Goal: Information Seeking & Learning: Learn about a topic

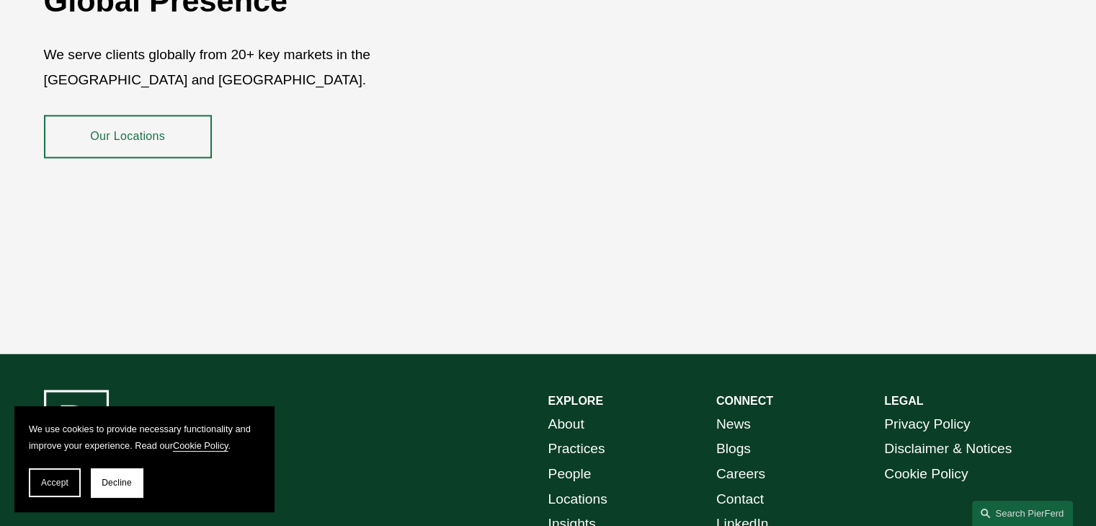
scroll to position [2639, 0]
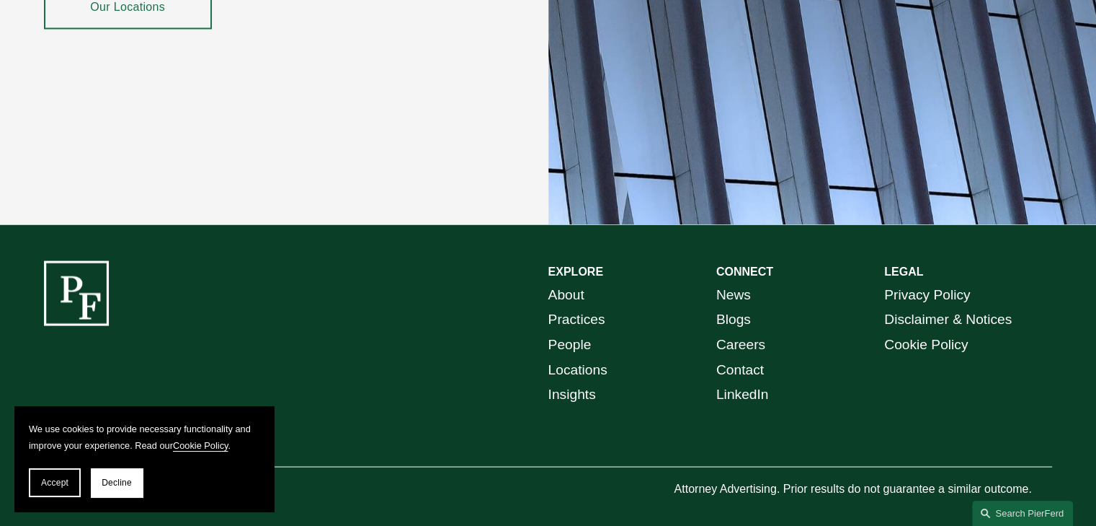
click at [565, 282] on link "About" at bounding box center [567, 294] width 36 height 25
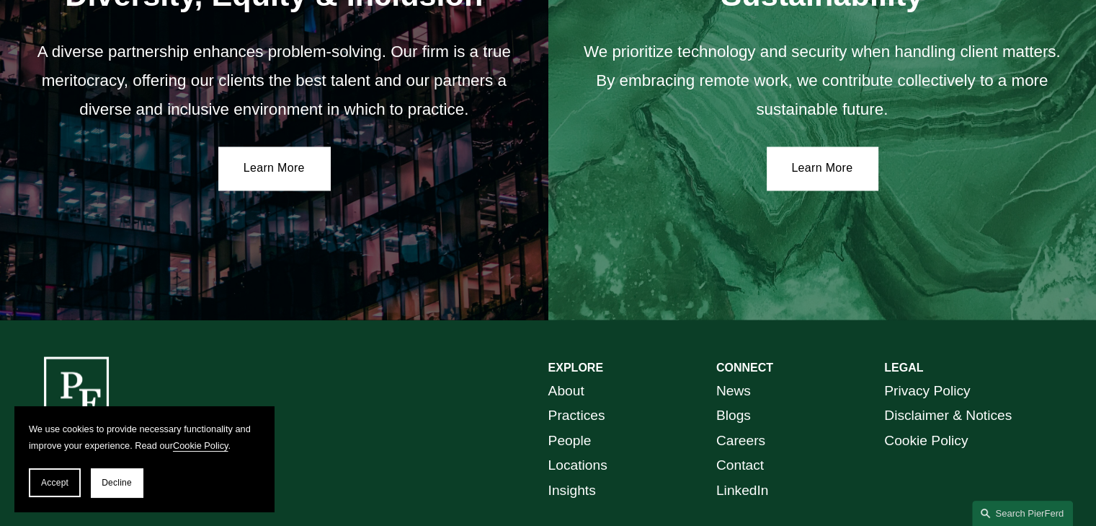
scroll to position [2643, 0]
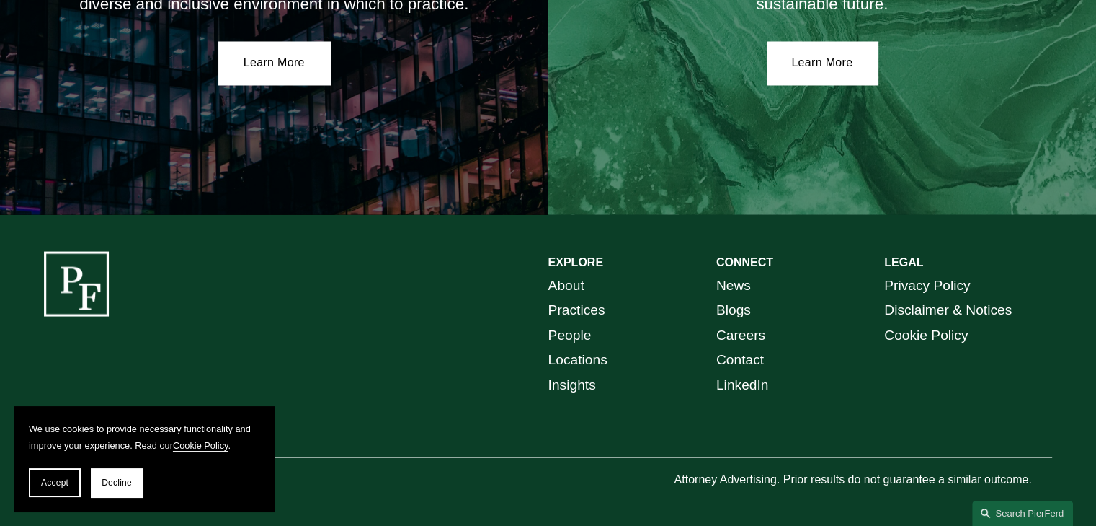
click at [562, 340] on link "People" at bounding box center [570, 334] width 43 height 25
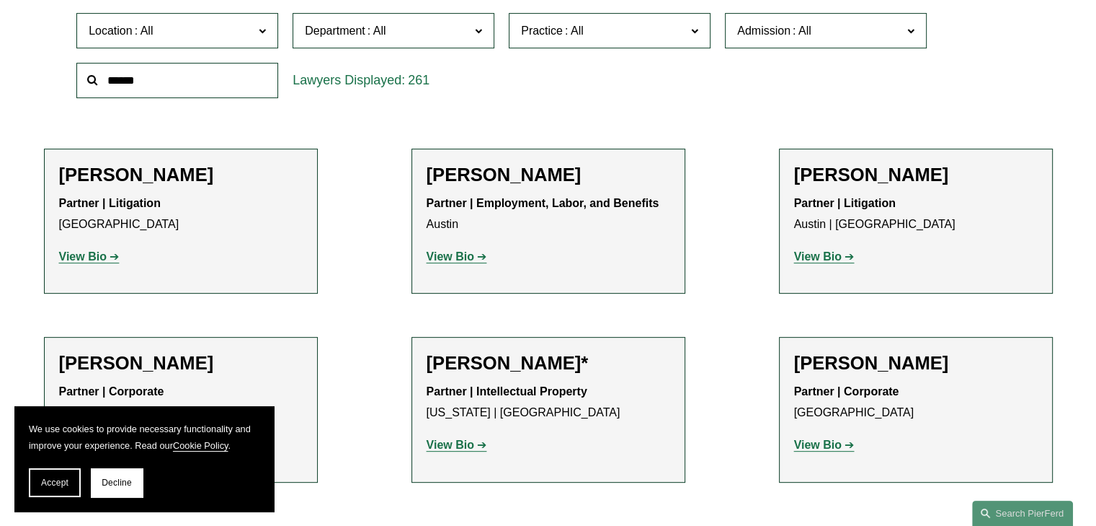
scroll to position [486, 0]
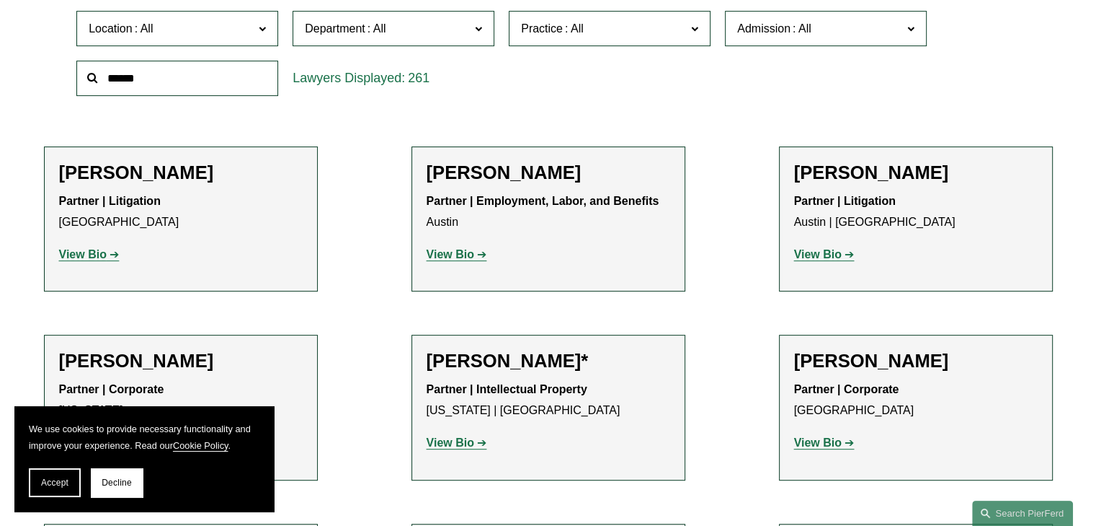
click at [469, 36] on span "Department" at bounding box center [387, 28] width 165 height 19
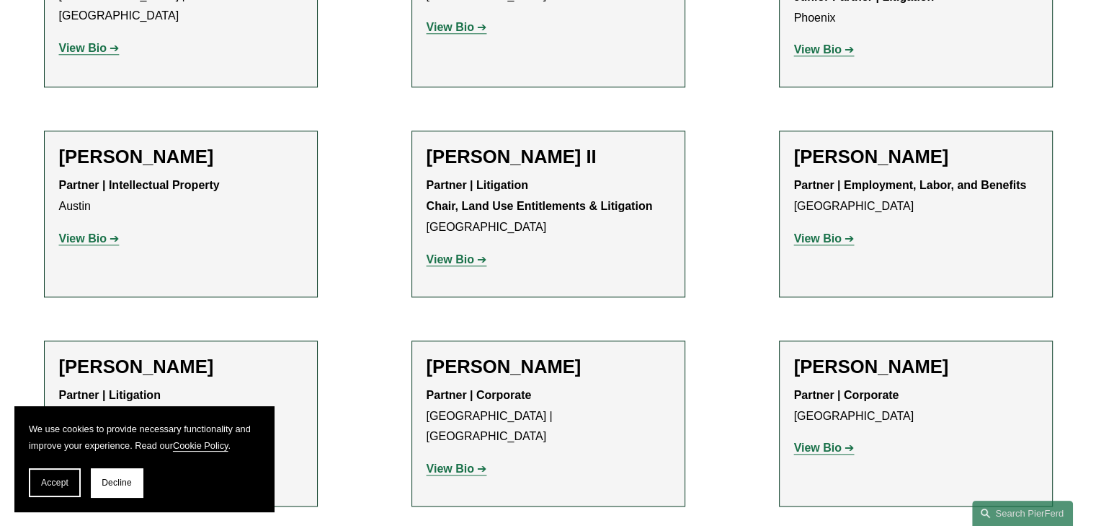
scroll to position [1512, 0]
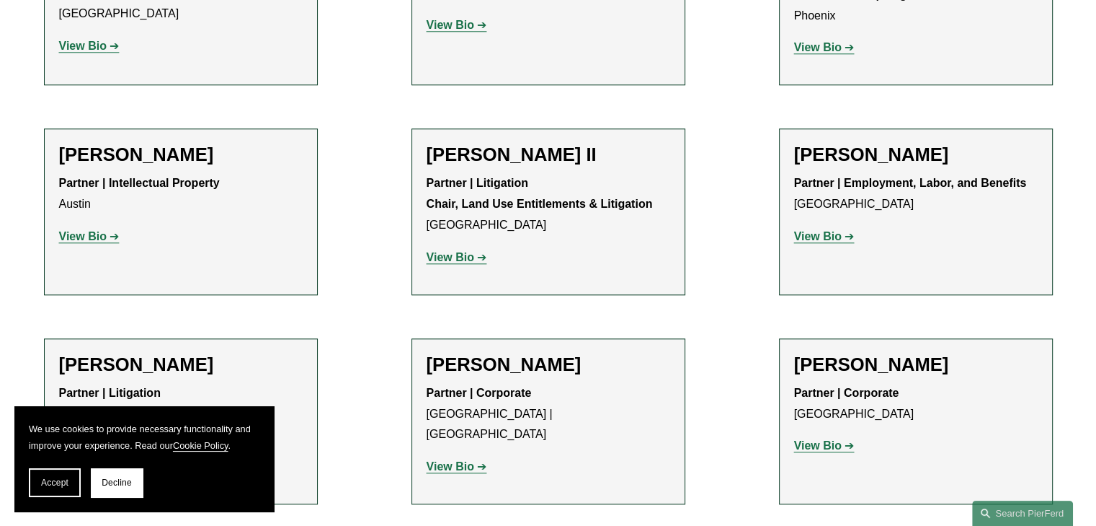
click at [441, 251] on strong "View Bio" at bounding box center [451, 257] width 48 height 12
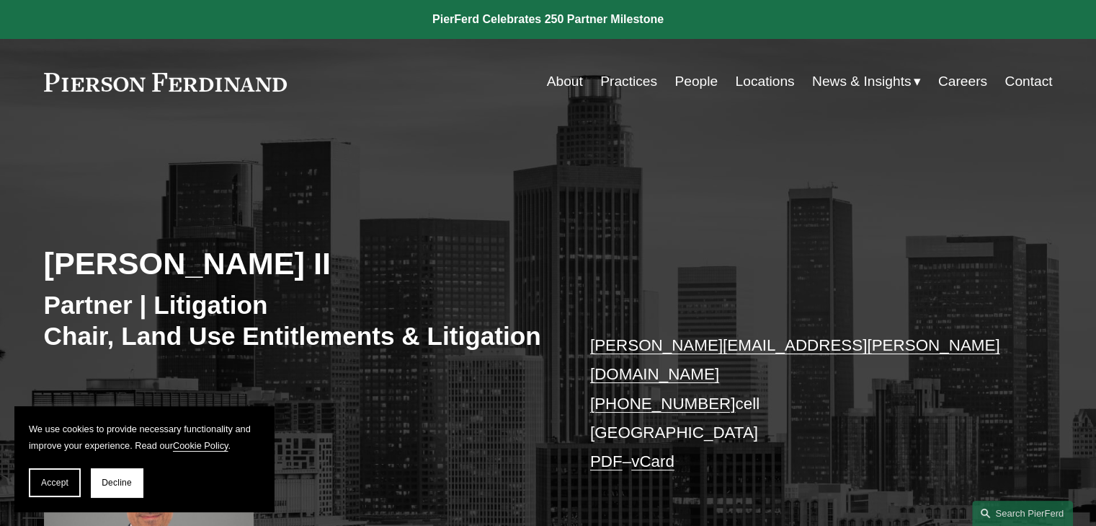
drag, startPoint x: 0, startPoint y: 0, endPoint x: 420, endPoint y: 98, distance: 430.8
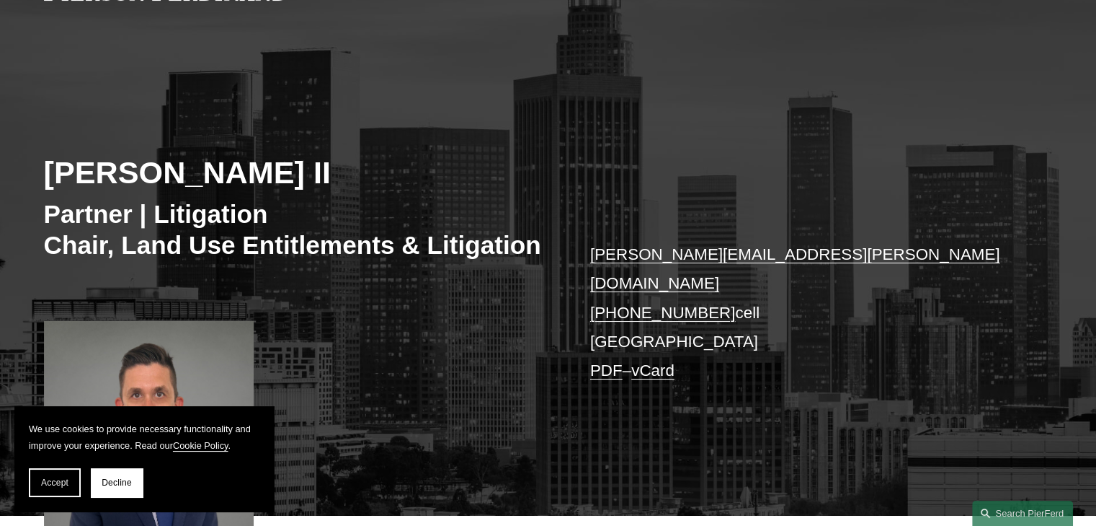
click at [435, 265] on div "Paul Beard II Partner | Litigation Chair, Land Use Entitlements & Litigation pa…" at bounding box center [548, 290] width 1096 height 449
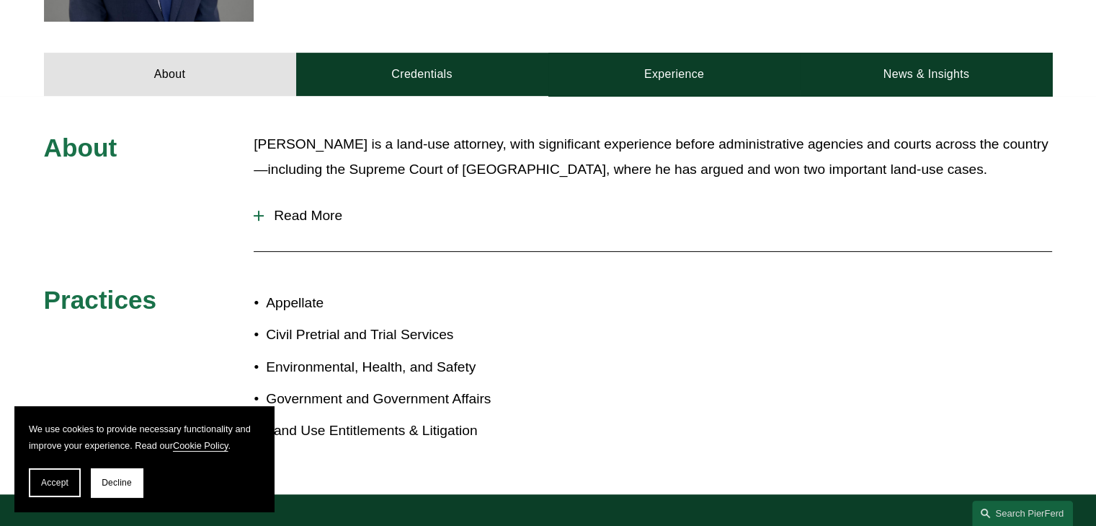
scroll to position [621, 0]
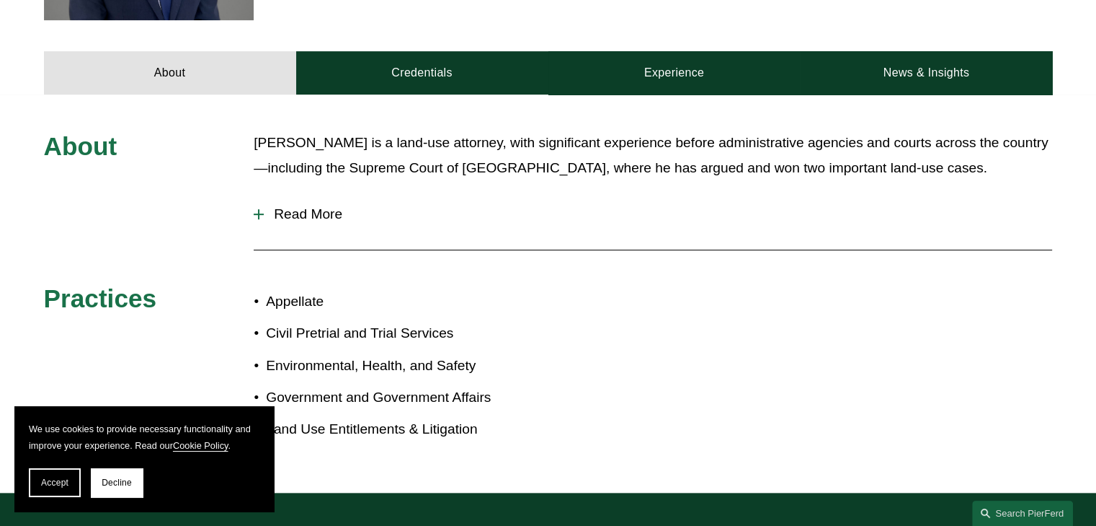
click at [316, 206] on span "Read More" at bounding box center [658, 214] width 789 height 16
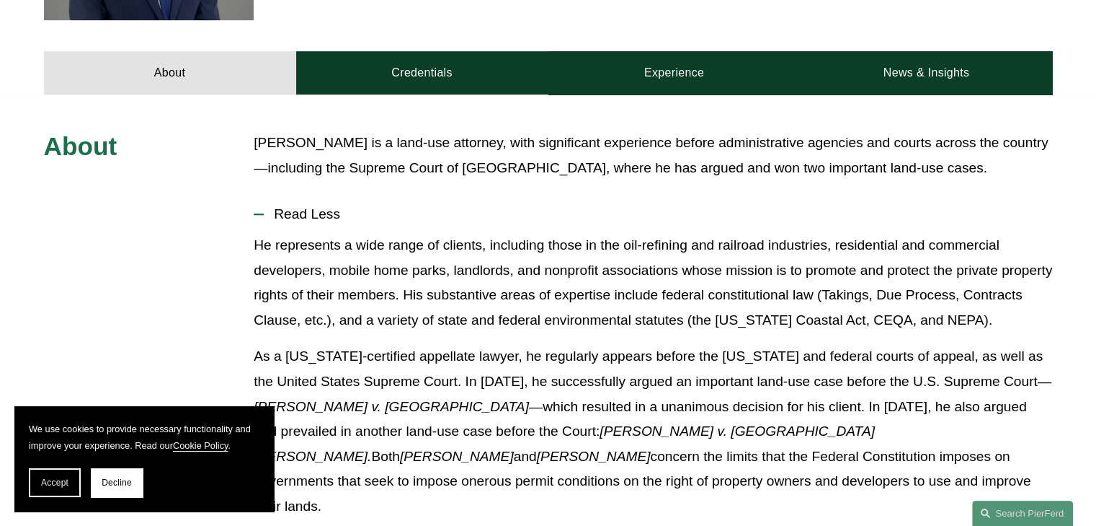
click at [316, 206] on span "Read Less" at bounding box center [658, 214] width 789 height 16
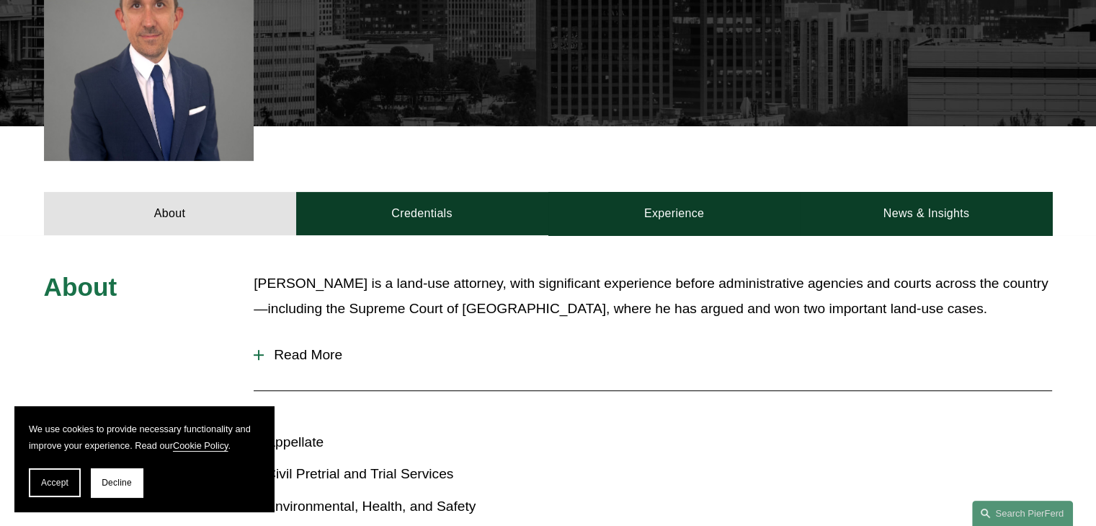
scroll to position [479, 0]
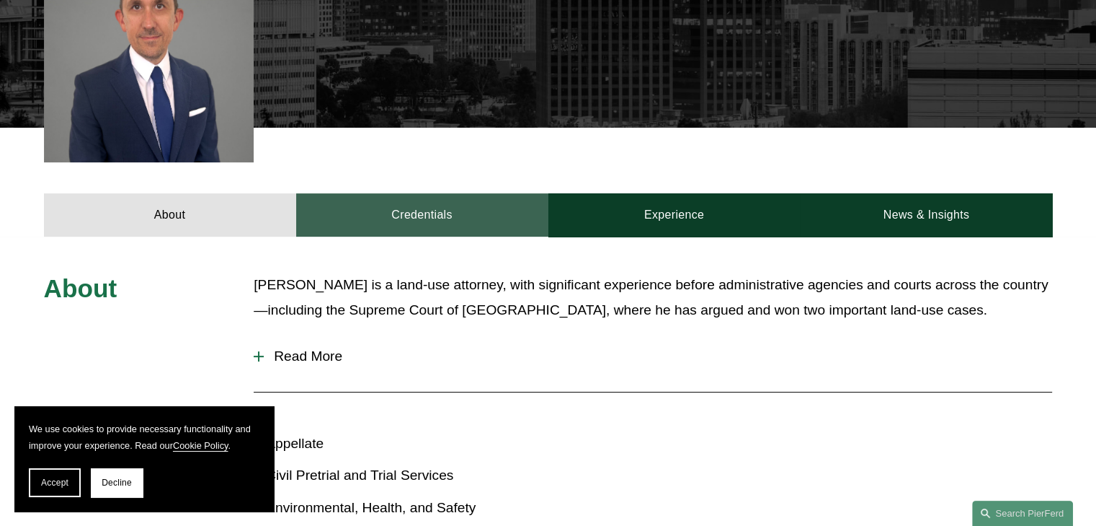
click at [443, 205] on link "Credentials" at bounding box center [422, 214] width 252 height 43
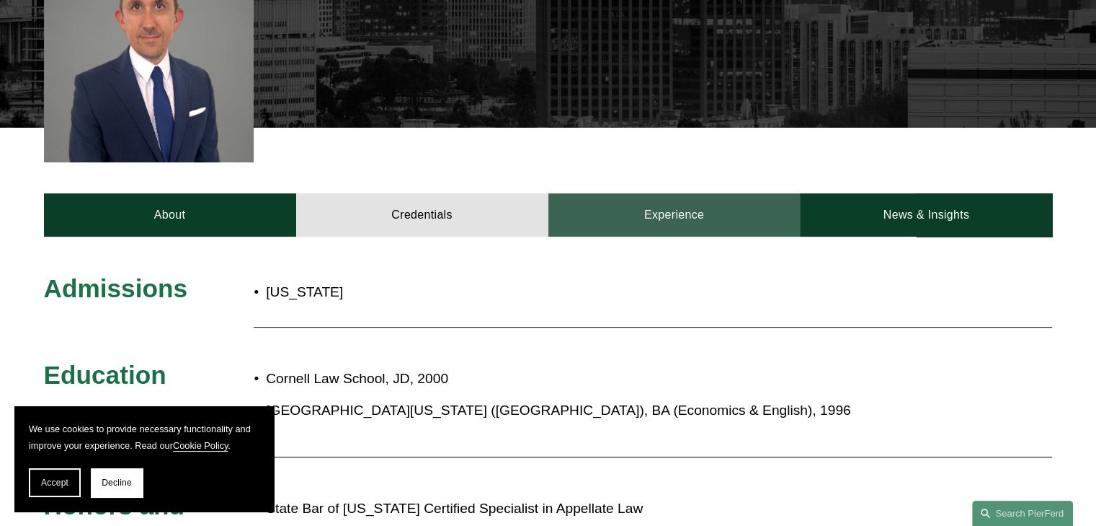
click at [619, 205] on link "Experience" at bounding box center [675, 214] width 252 height 43
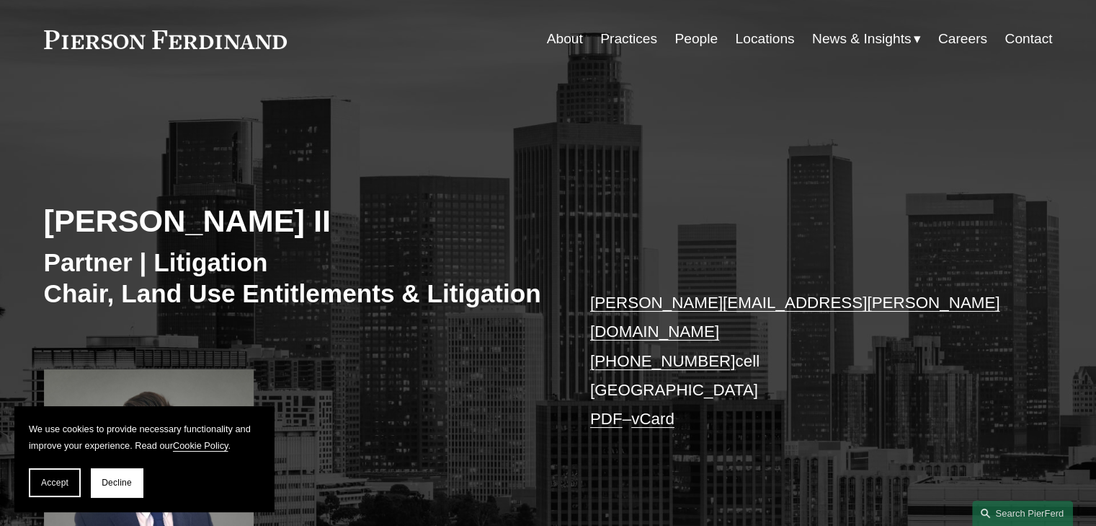
scroll to position [40, 0]
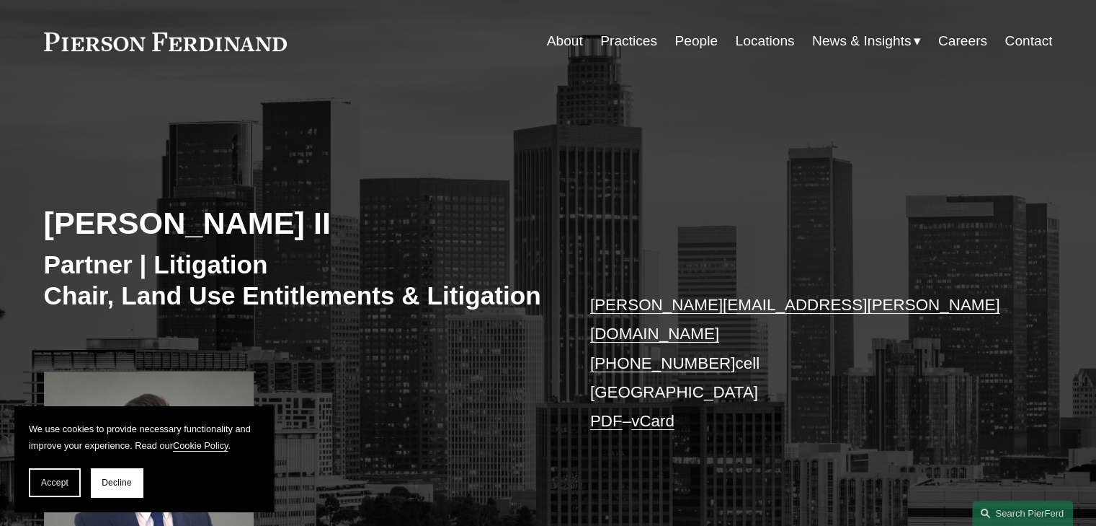
click at [642, 39] on link "Practices" at bounding box center [628, 40] width 57 height 27
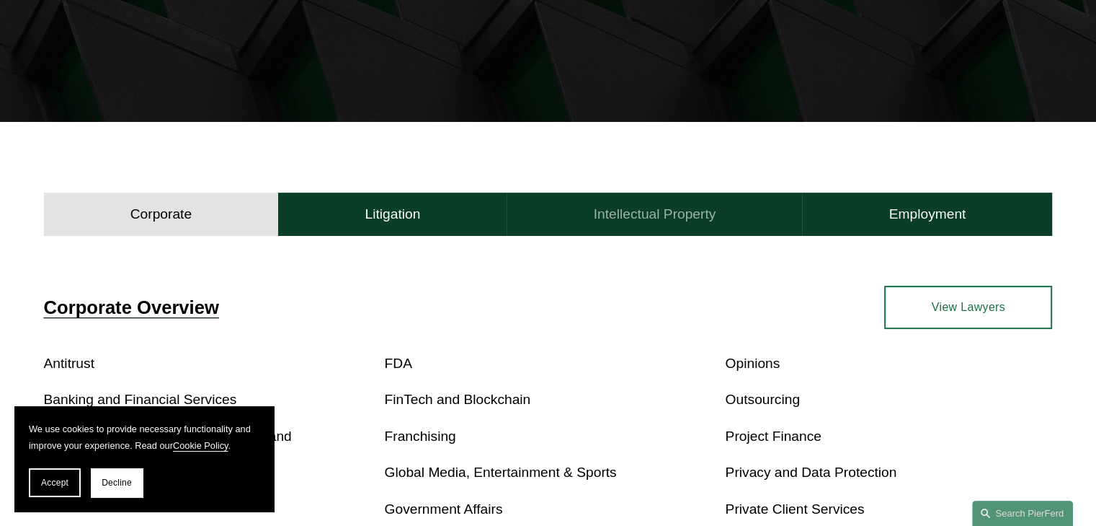
scroll to position [291, 0]
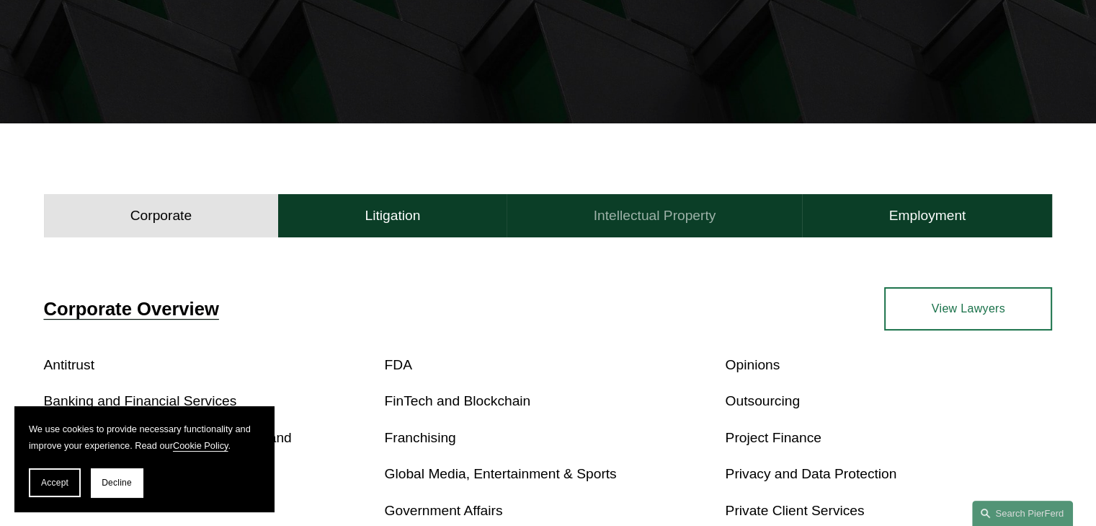
click at [653, 228] on button "Intellectual Property" at bounding box center [655, 215] width 296 height 43
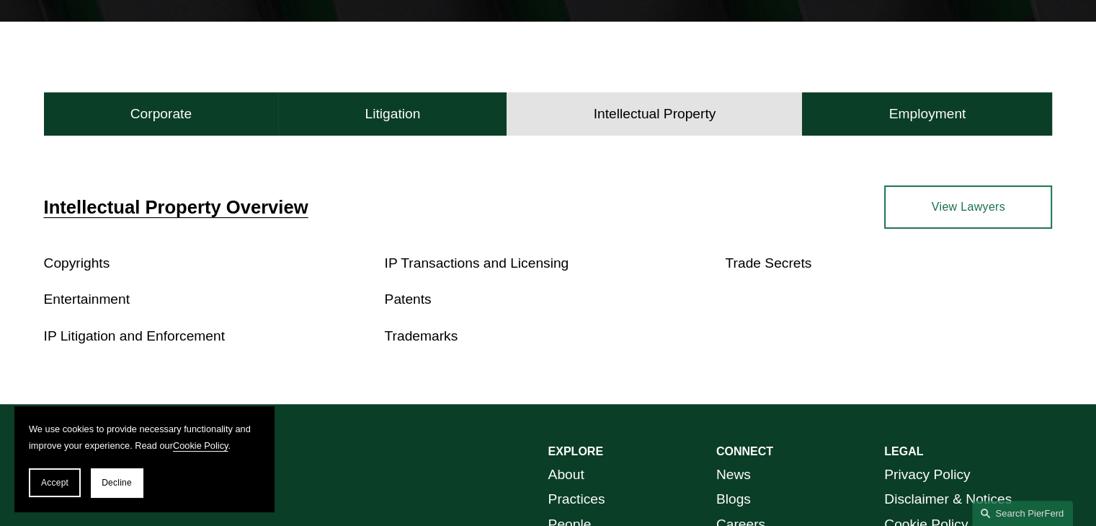
scroll to position [400, 0]
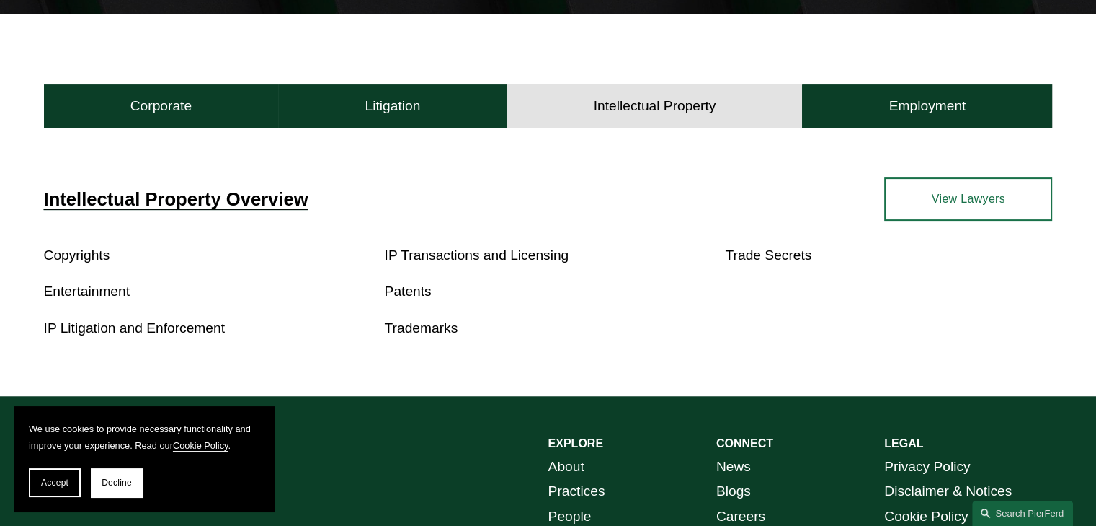
click at [968, 204] on link "View Lawyers" at bounding box center [968, 198] width 168 height 43
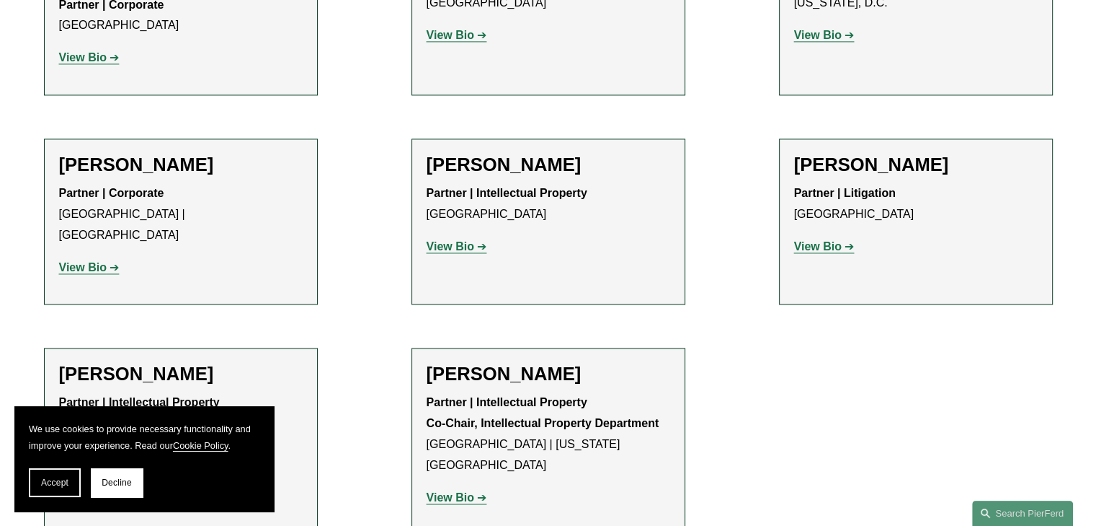
scroll to position [2354, 0]
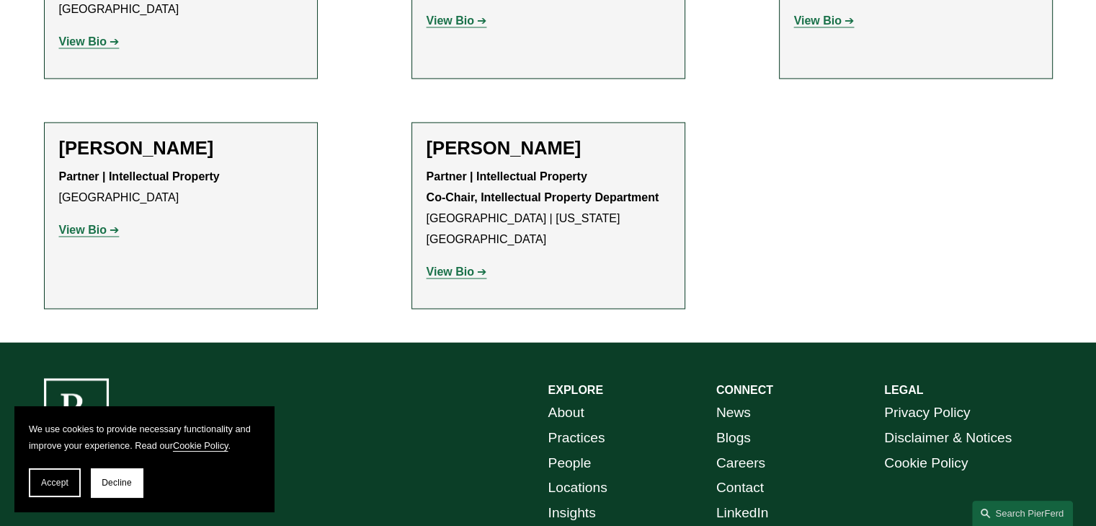
click at [911, 450] on link "Cookie Policy" at bounding box center [926, 462] width 84 height 25
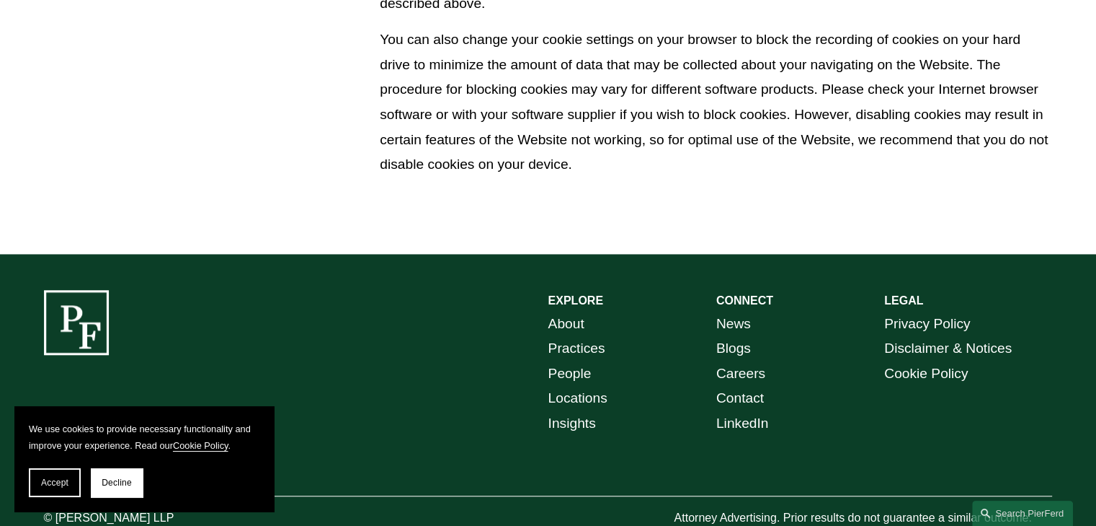
scroll to position [1207, 0]
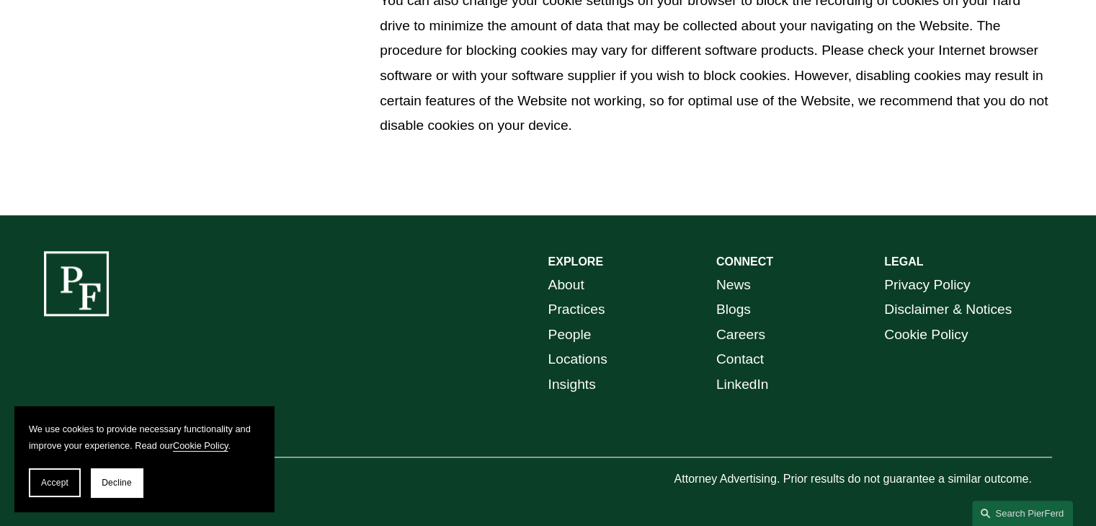
click at [902, 283] on link "Privacy Policy" at bounding box center [927, 284] width 86 height 25
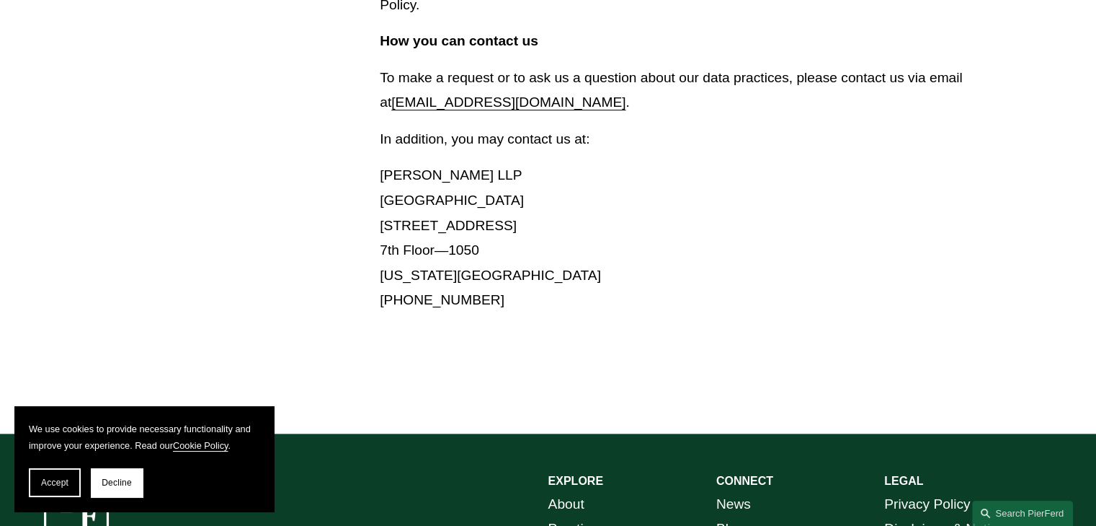
scroll to position [6465, 0]
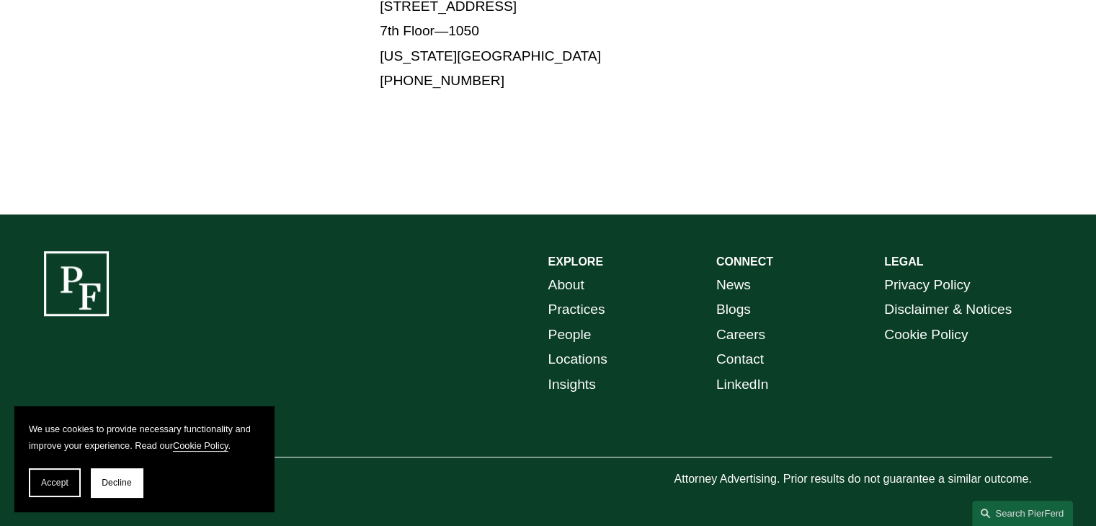
click at [737, 293] on link "News" at bounding box center [734, 284] width 35 height 25
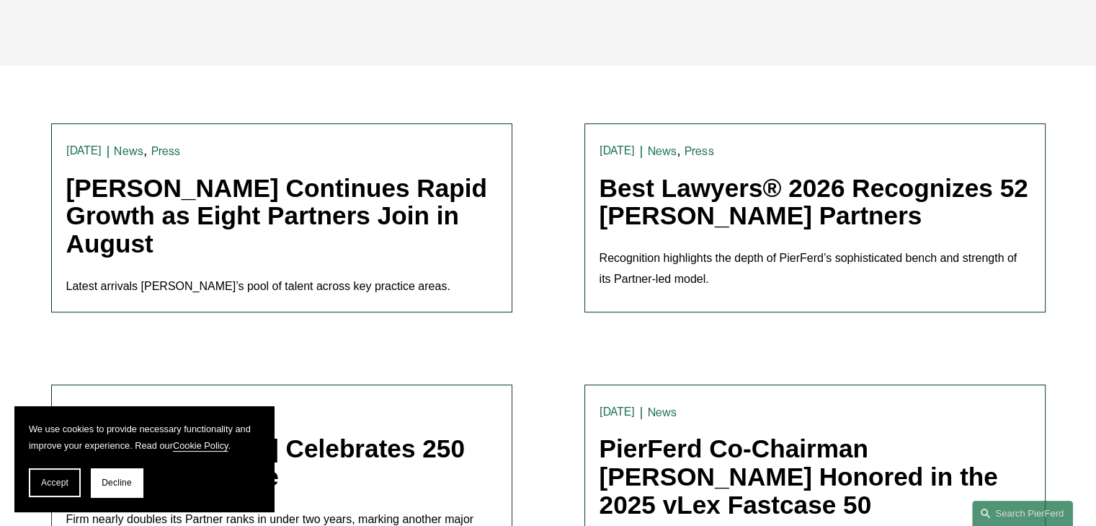
scroll to position [351, 0]
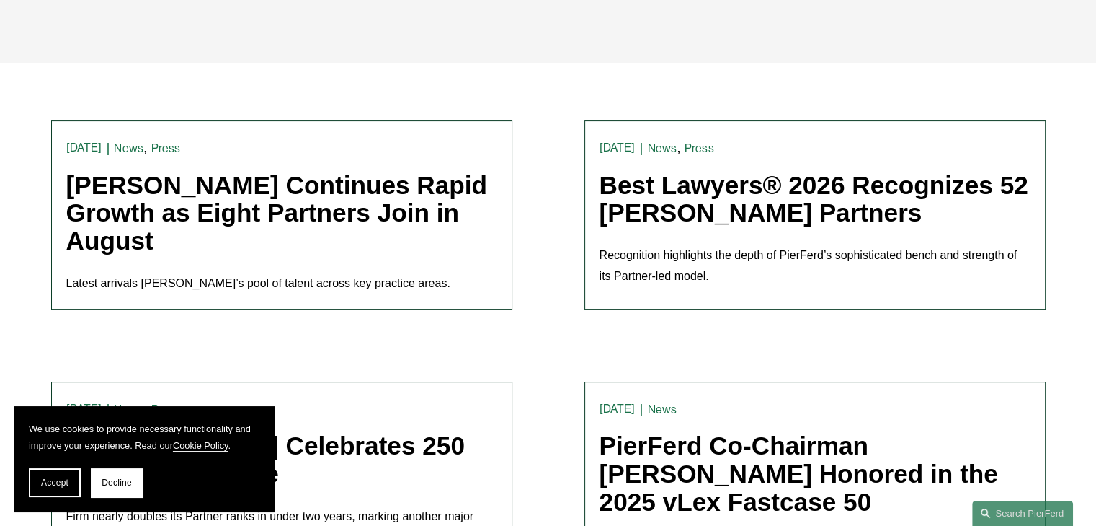
click at [414, 210] on link "[PERSON_NAME] Continues Rapid Growth as Eight Partners Join in August" at bounding box center [277, 213] width 422 height 84
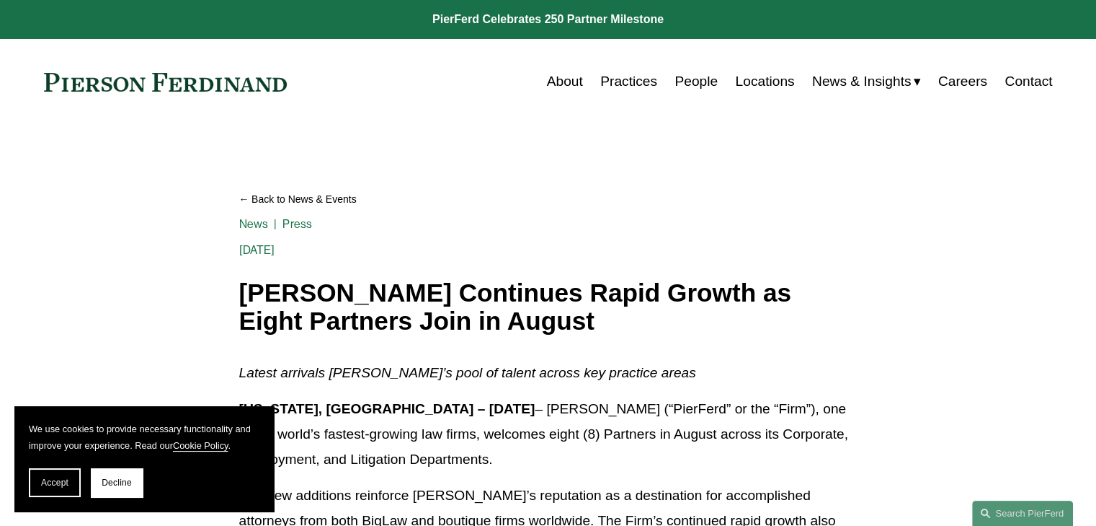
click at [192, 89] on link at bounding box center [166, 82] width 244 height 19
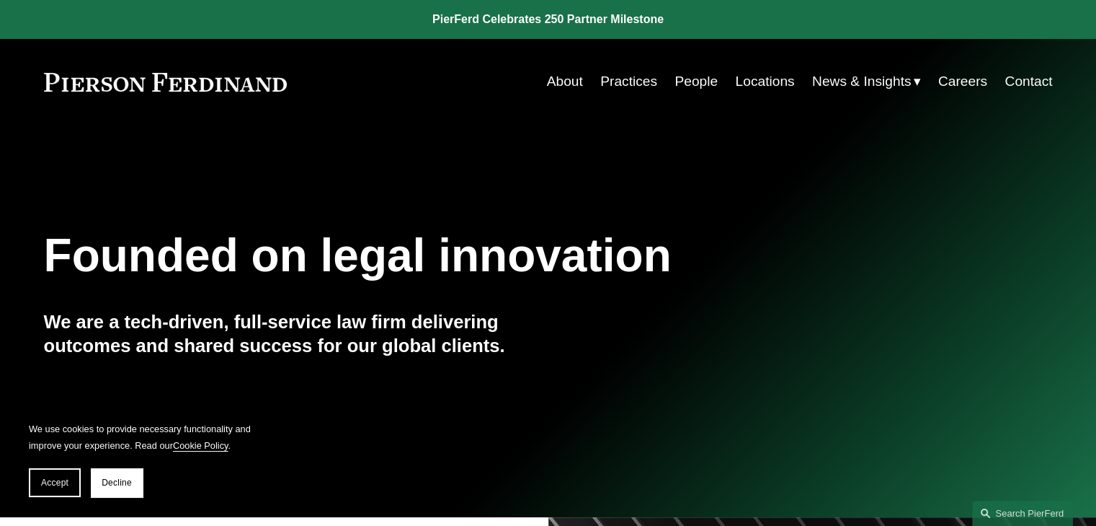
click at [685, 86] on link "People" at bounding box center [696, 81] width 43 height 27
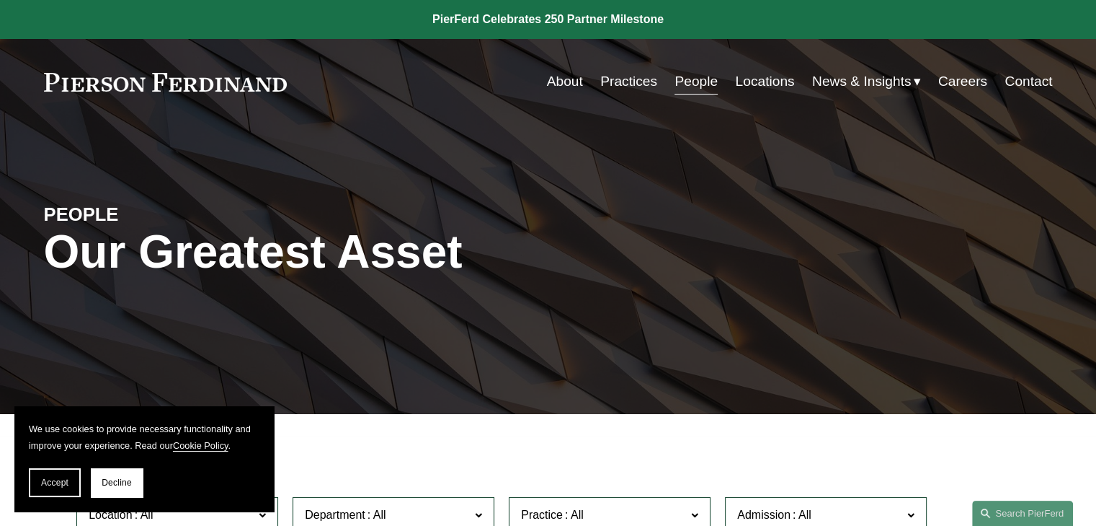
click at [273, 92] on div "About Practices People Locations News & Insights News" at bounding box center [548, 81] width 1009 height 27
click at [185, 78] on link at bounding box center [166, 82] width 244 height 19
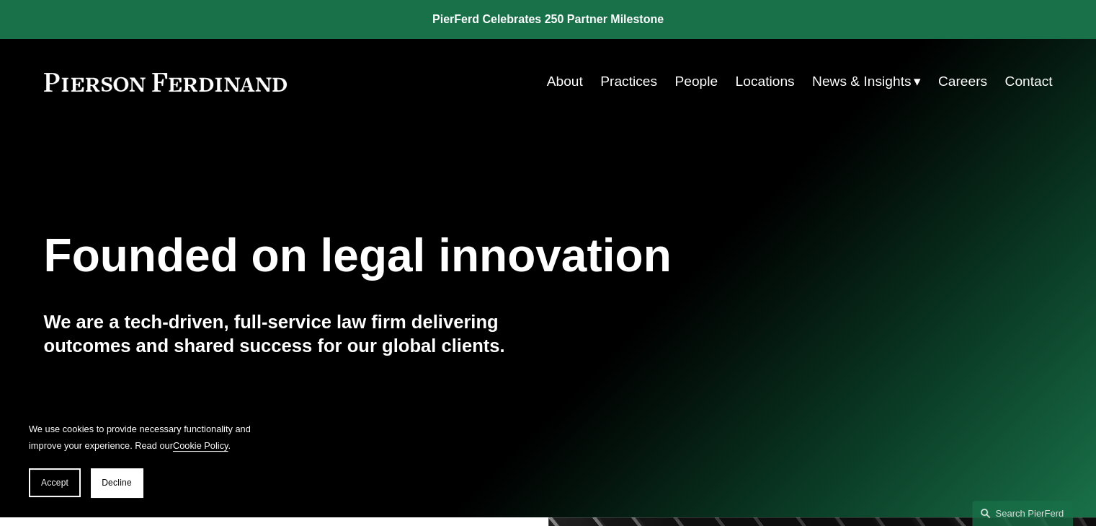
click at [531, 396] on div "Founded on legal innovation We are a tech-driven, full-service law firm deliver…" at bounding box center [548, 320] width 1096 height 195
